Goal: Task Accomplishment & Management: Manage account settings

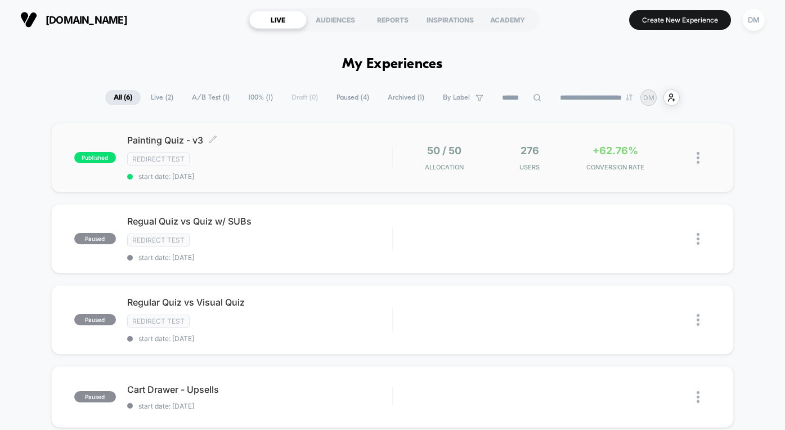
click at [278, 177] on span "start date: [DATE]" at bounding box center [259, 176] width 265 height 8
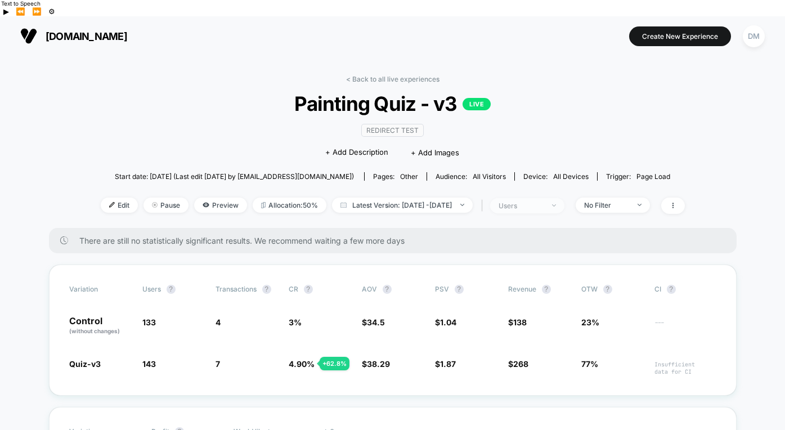
click at [543, 201] on div "users" at bounding box center [520, 205] width 45 height 8
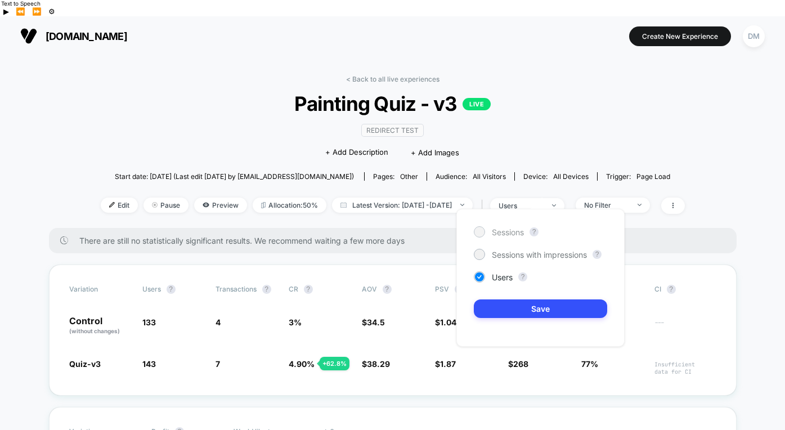
click at [514, 232] on span "Sessions" at bounding box center [508, 232] width 32 height 10
click at [514, 305] on button "Save" at bounding box center [540, 308] width 133 height 19
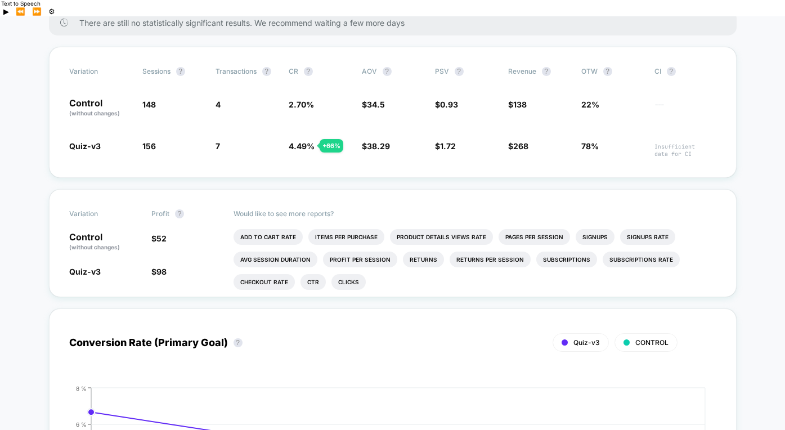
scroll to position [215, 0]
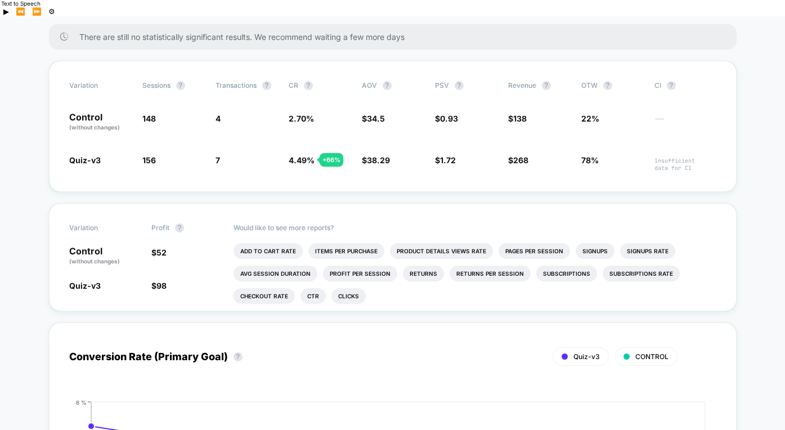
scroll to position [205, 0]
